Goal: Navigation & Orientation: Find specific page/section

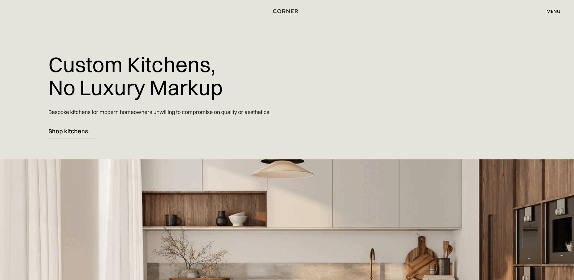
click at [558, 12] on div "menu" at bounding box center [553, 11] width 14 height 5
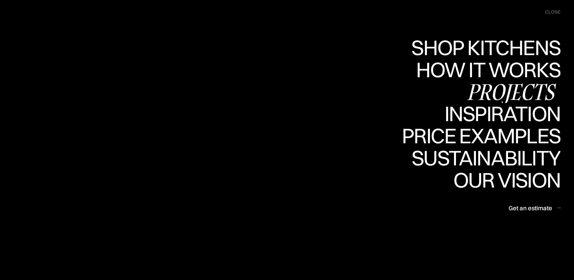
click at [0, 0] on div "Projects" at bounding box center [0, 0] width 0 height 0
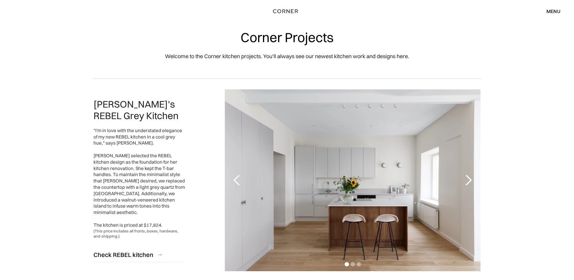
click at [467, 181] on div "next slide" at bounding box center [468, 180] width 12 height 12
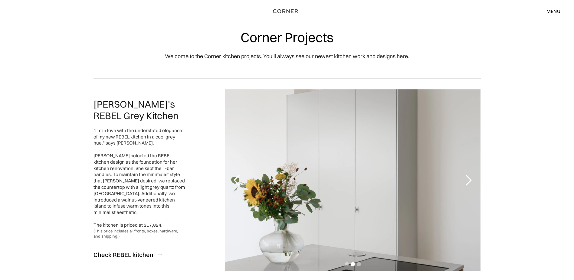
click at [467, 181] on div "next slide" at bounding box center [468, 180] width 12 height 12
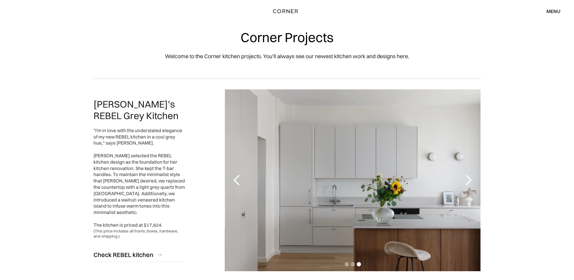
click at [468, 180] on div "next slide" at bounding box center [468, 180] width 12 height 12
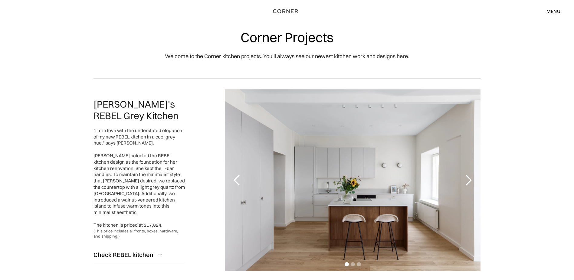
click at [469, 179] on div "next slide" at bounding box center [468, 180] width 12 height 12
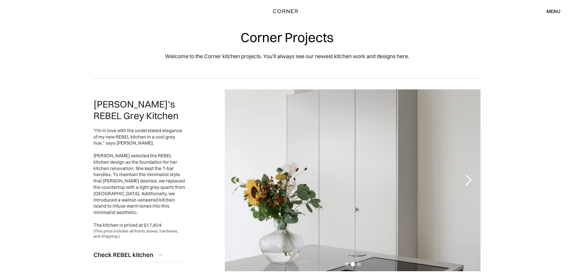
click at [469, 179] on div "next slide" at bounding box center [468, 180] width 12 height 12
